Goal: Transaction & Acquisition: Purchase product/service

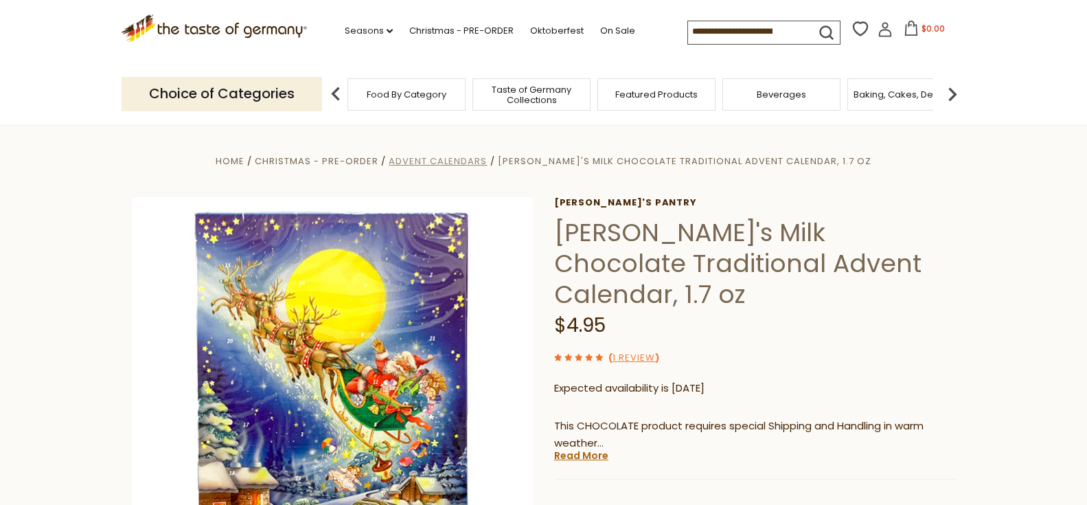
click at [471, 157] on span "Advent Calendars" at bounding box center [438, 160] width 98 height 13
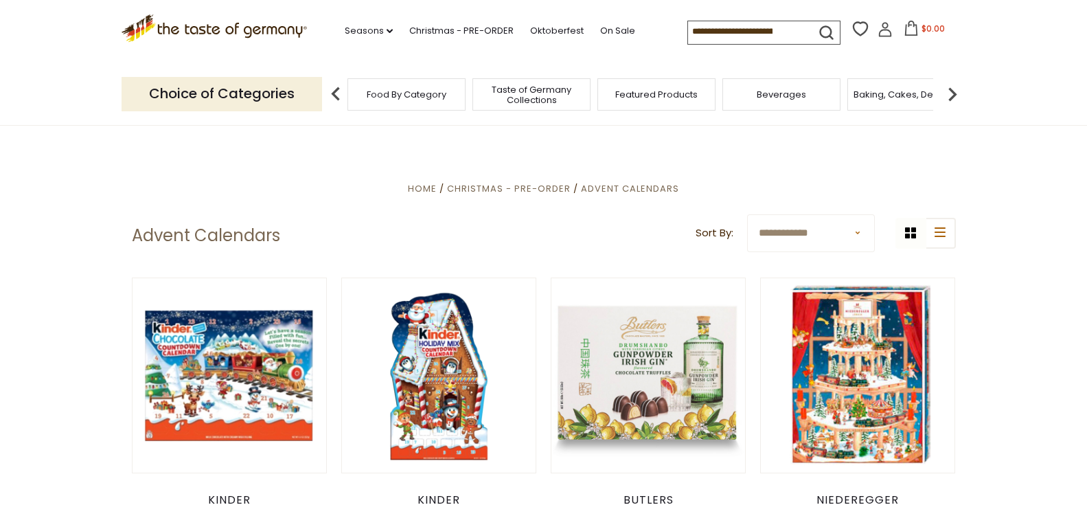
click at [859, 231] on select "**********" at bounding box center [811, 233] width 128 height 38
select select "********"
click at [747, 214] on select "**********" at bounding box center [811, 233] width 128 height 38
